Goal: Transaction & Acquisition: Purchase product/service

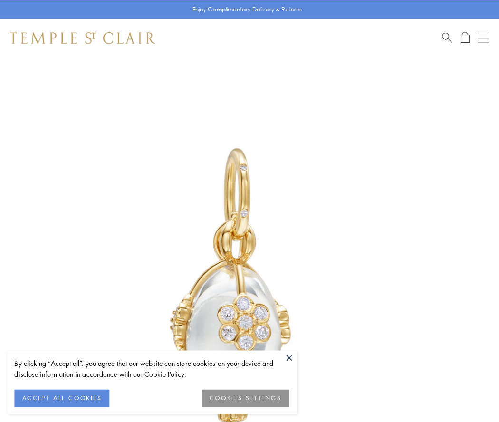
scroll to position [16, 0]
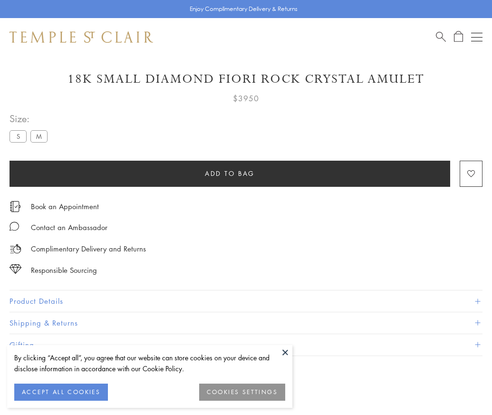
click at [230, 173] on span "Add to bag" at bounding box center [230, 173] width 50 height 10
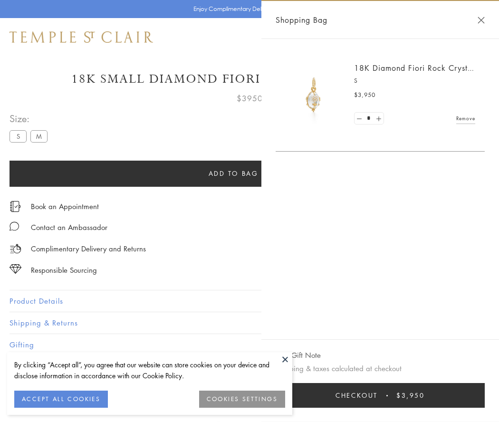
click at [392, 395] on button "Checkout $3,950" at bounding box center [380, 395] width 209 height 25
